Goal: Information Seeking & Learning: Learn about a topic

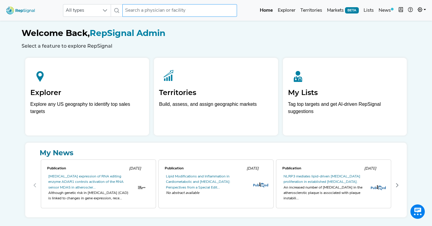
click at [176, 9] on input "text" at bounding box center [179, 10] width 115 height 13
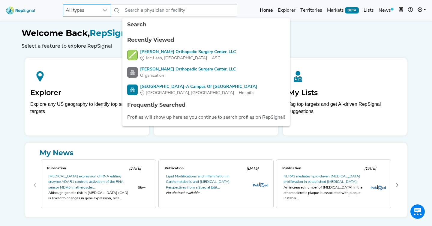
click at [100, 12] on div at bounding box center [104, 10] width 11 height 12
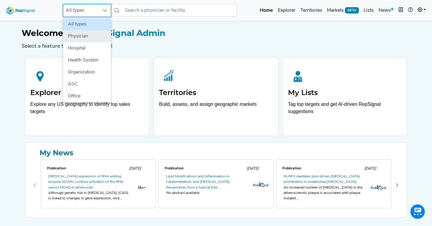
click at [98, 36] on li "Physician" at bounding box center [87, 36] width 48 height 12
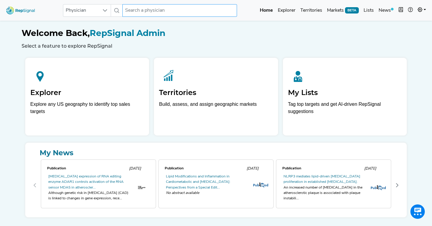
click at [136, 12] on input "text" at bounding box center [179, 10] width 115 height 13
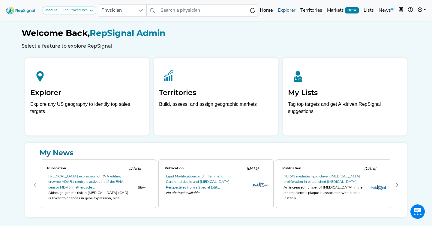
click at [292, 10] on link "Explorer" at bounding box center [286, 10] width 22 height 12
click at [285, 13] on link "Explorer" at bounding box center [286, 10] width 22 height 12
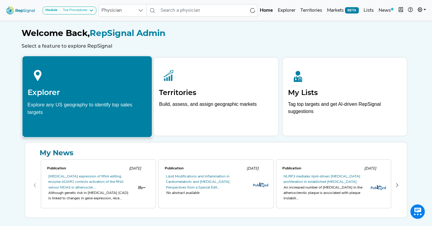
click at [109, 90] on h2 "Explorer" at bounding box center [87, 92] width 119 height 9
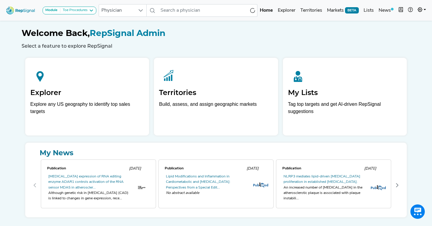
click at [171, 52] on div "Welcome Back, RepSignal Admin Select a feature to explore RepSignal Explorer Ex…" at bounding box center [216, 118] width 389 height 198
click at [210, 12] on input "text" at bounding box center [208, 10] width 100 height 13
click at [189, 42] on div "Welcome Back, RepSignal Admin Select a feature to explore RepSignal" at bounding box center [216, 38] width 389 height 21
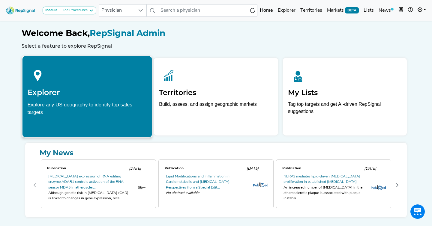
click at [107, 98] on div "Explorer Explore any US geography to identify top sales targets" at bounding box center [87, 90] width 130 height 68
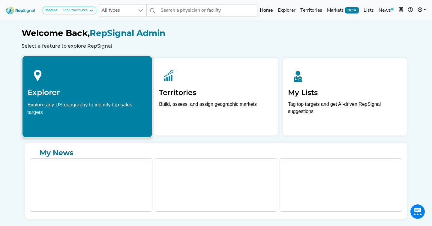
click at [75, 76] on div at bounding box center [87, 74] width 119 height 27
click at [127, 83] on div at bounding box center [87, 74] width 119 height 27
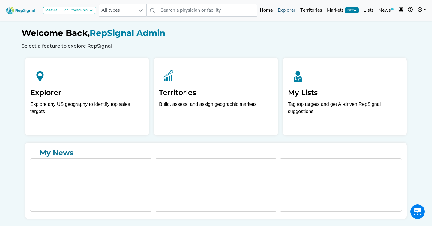
click at [285, 12] on link "Explorer" at bounding box center [286, 10] width 22 height 12
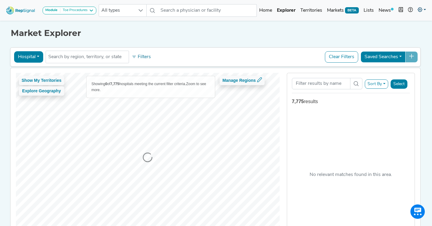
click at [421, 12] on icon at bounding box center [419, 9] width 5 height 5
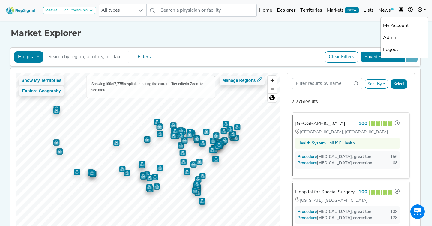
click at [294, 30] on h1 "Market Explorer" at bounding box center [216, 33] width 410 height 10
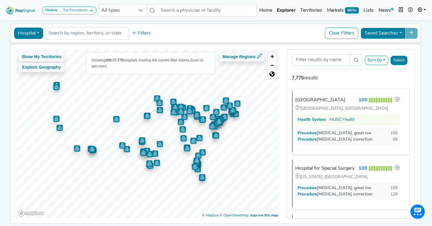
scroll to position [26, 0]
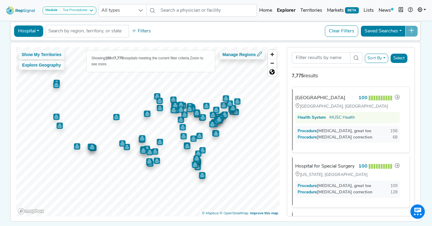
click at [28, 26] on button "Hospital" at bounding box center [28, 30] width 29 height 11
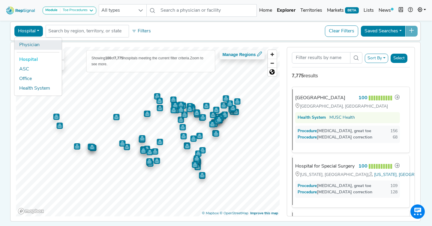
click at [33, 45] on link "Physician" at bounding box center [37, 45] width 47 height 10
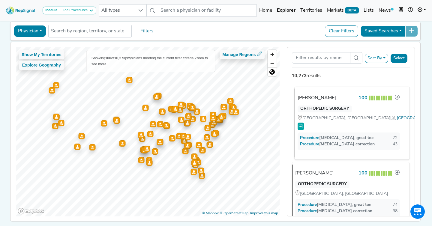
click at [321, 98] on div "[PERSON_NAME]" at bounding box center [316, 97] width 38 height 7
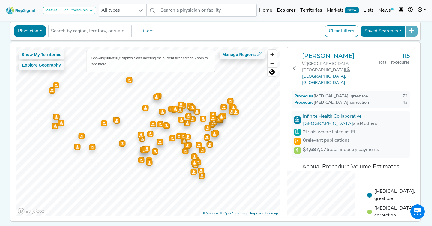
click at [324, 56] on h3 "[PERSON_NAME]" at bounding box center [340, 55] width 76 height 7
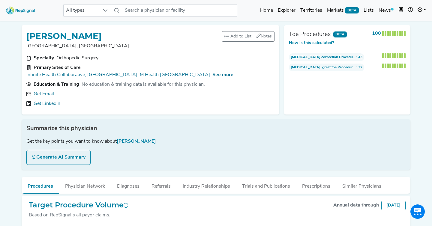
scroll to position [7, 0]
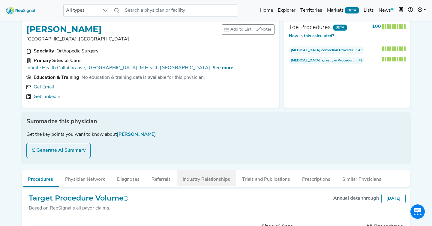
click at [204, 171] on button "Industry Relationships" at bounding box center [206, 178] width 59 height 16
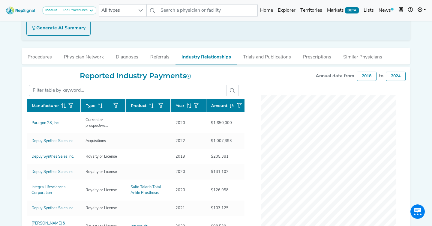
scroll to position [121, 0]
